Goal: Navigation & Orientation: Go to known website

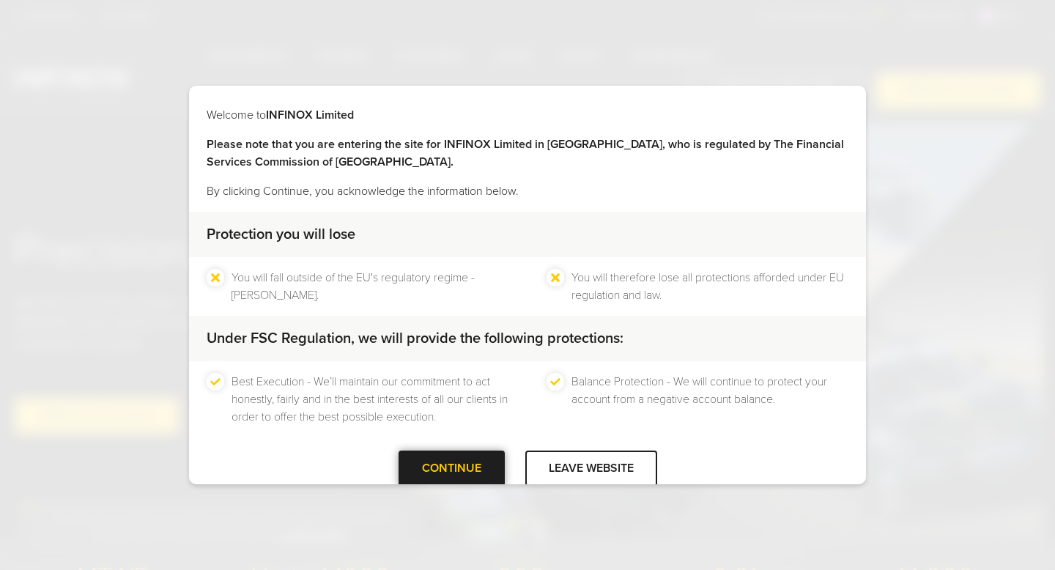
click at [451, 468] on div at bounding box center [451, 468] width 0 height 0
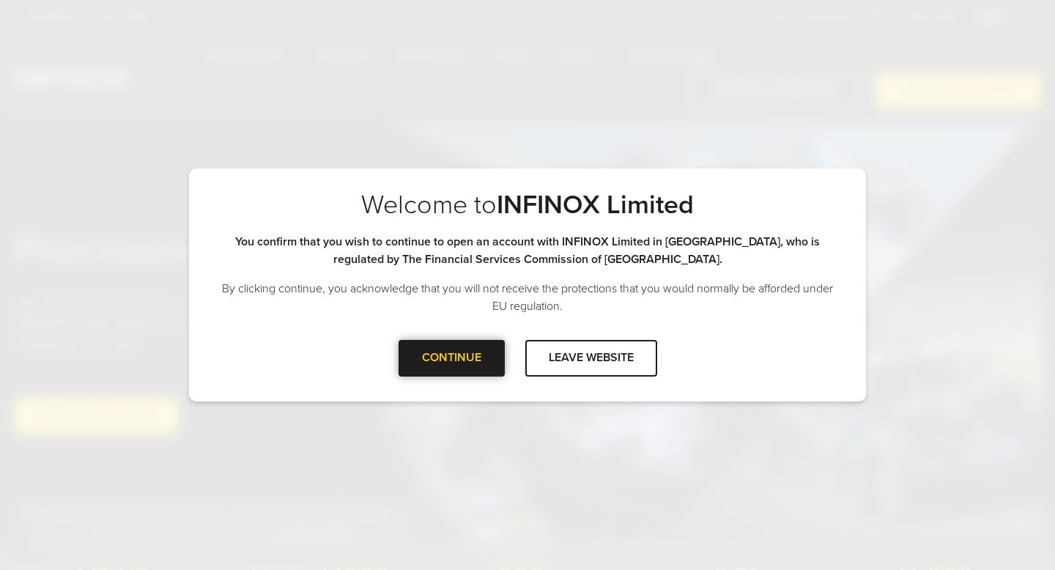
click at [451, 358] on div at bounding box center [451, 358] width 0 height 0
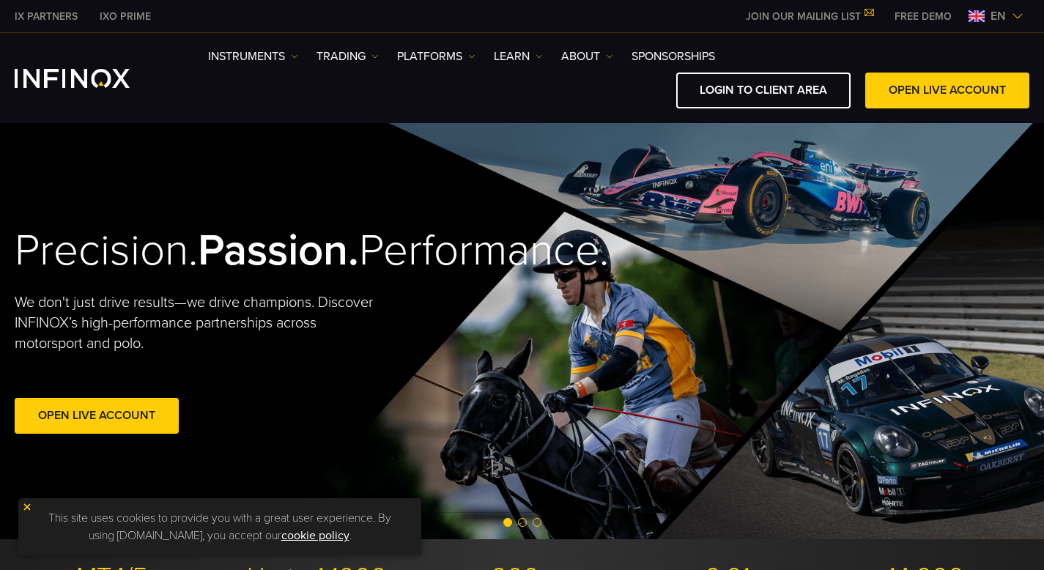
click at [975, 16] on img at bounding box center [976, 16] width 16 height 12
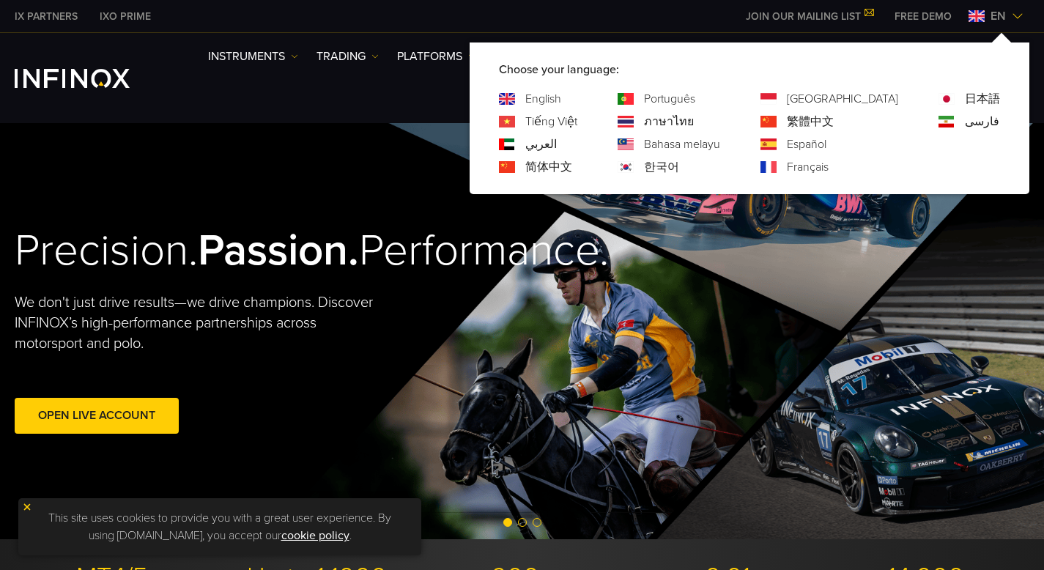
click at [695, 100] on link "Português" at bounding box center [669, 99] width 51 height 18
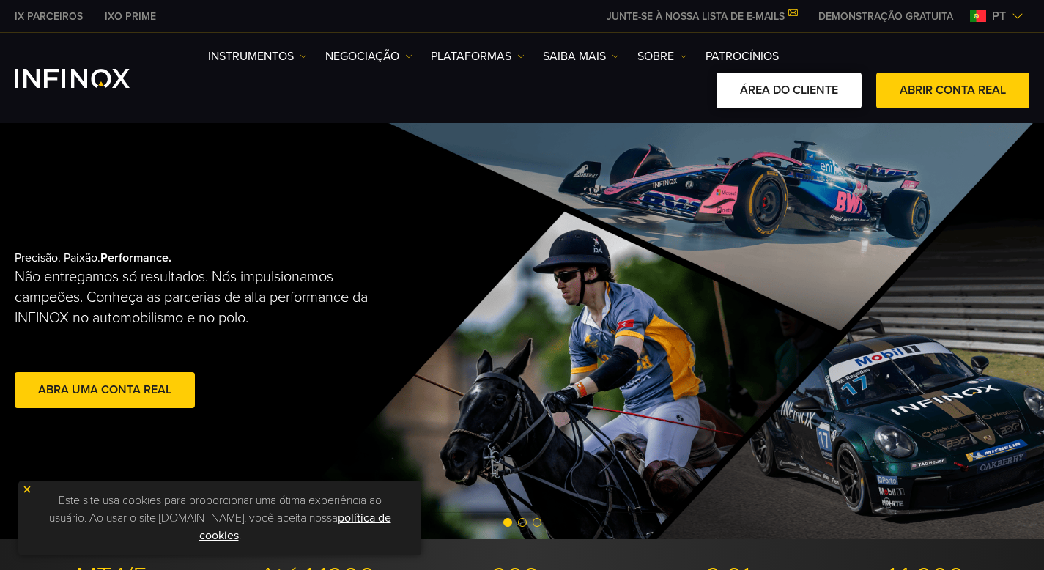
click at [811, 94] on link "ÁREA DO CLIENTE" at bounding box center [788, 91] width 145 height 36
